Goal: Transaction & Acquisition: Obtain resource

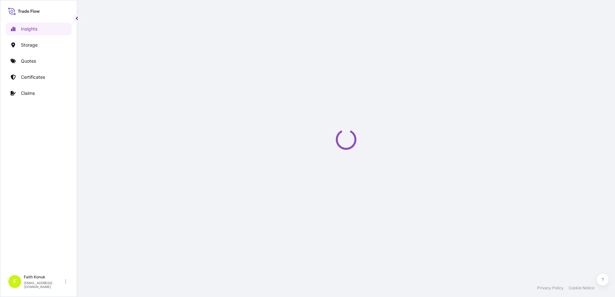
select select "2025"
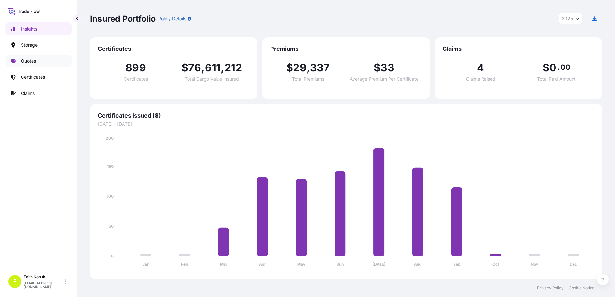
click at [36, 59] on p "Quotes" at bounding box center [28, 61] width 15 height 6
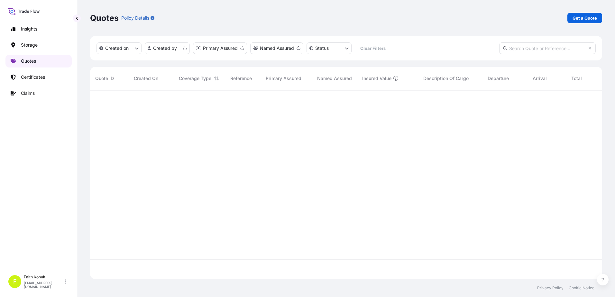
scroll to position [188, 507]
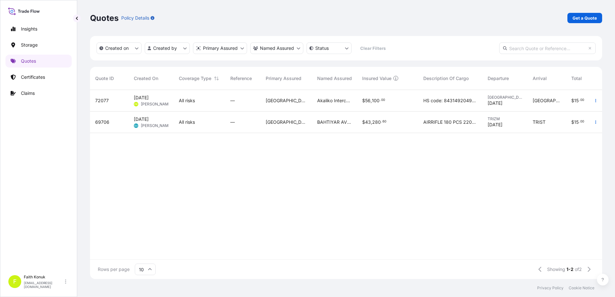
click at [113, 102] on div "72077" at bounding box center [109, 101] width 28 height 6
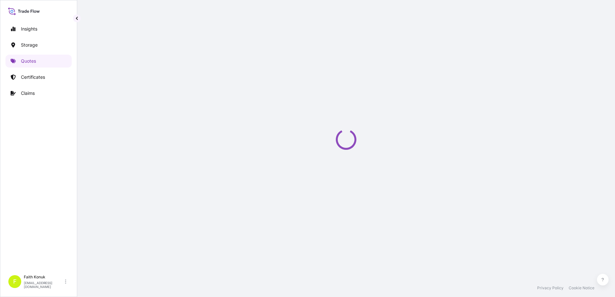
select select "Inland"
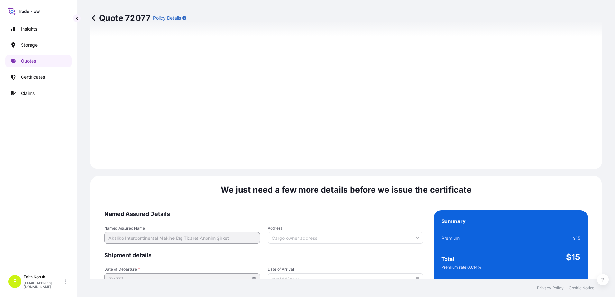
scroll to position [916, 0]
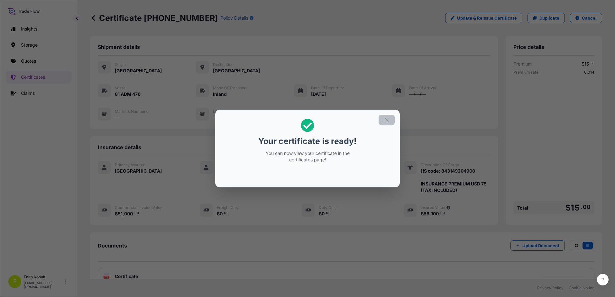
click at [387, 120] on icon "button" at bounding box center [387, 120] width 4 height 4
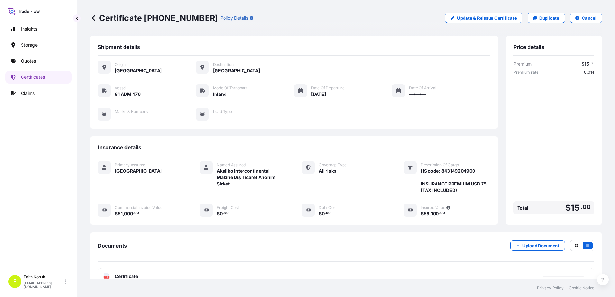
scroll to position [54, 0]
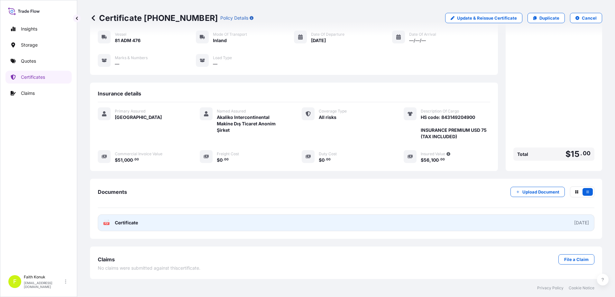
click at [109, 227] on link "PDF Certificate [DATE]" at bounding box center [346, 223] width 497 height 17
